Goal: Find specific page/section: Find specific page/section

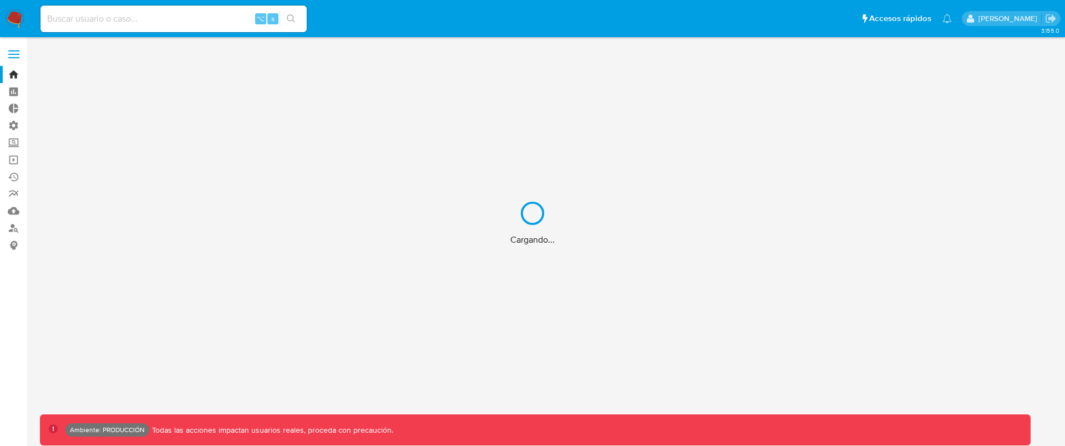
click at [143, 19] on div "Cargando..." at bounding box center [532, 223] width 1065 height 446
click at [147, 16] on div "Cargando..." at bounding box center [532, 223] width 1065 height 446
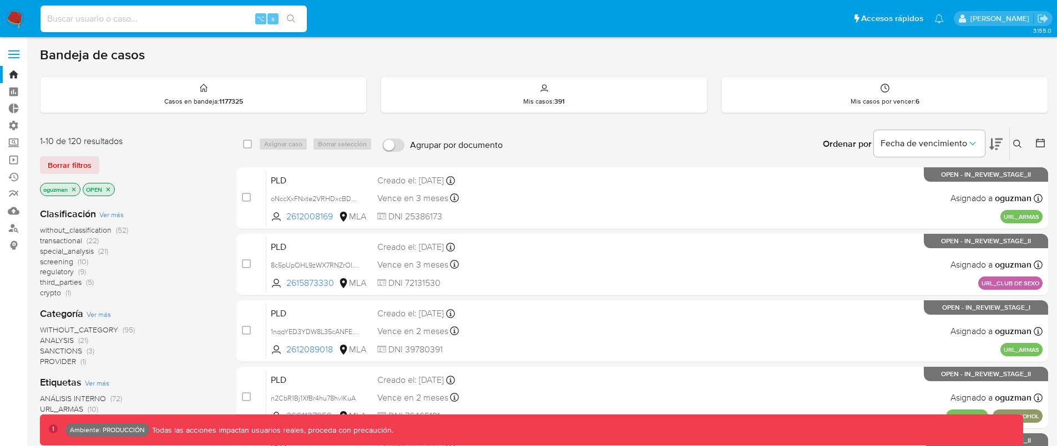
click at [149, 15] on input at bounding box center [173, 19] width 266 height 14
paste input "Htp2m68Xhe03Fzh1Rv7GEE2V"
type input "Htp2m68Xhe03Fzh1Rv7GEE2V"
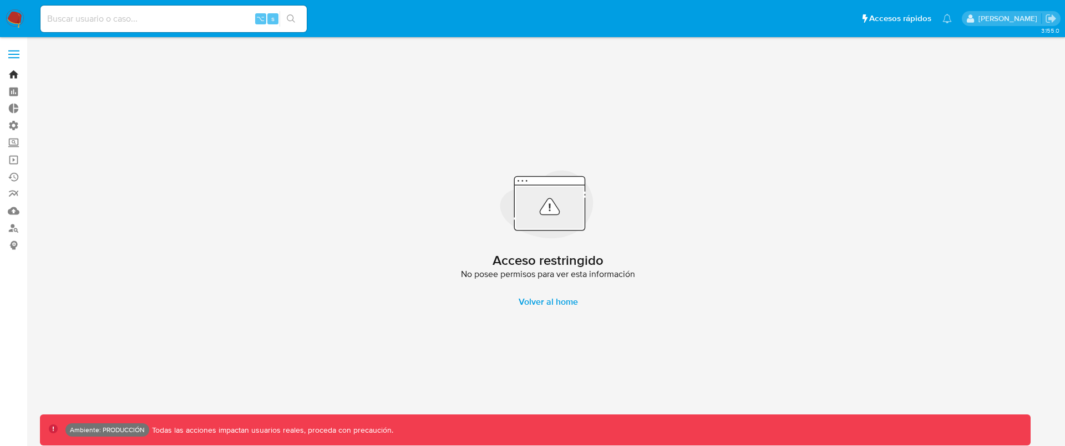
click at [15, 75] on link "Bandeja" at bounding box center [66, 74] width 132 height 17
